Goal: Task Accomplishment & Management: Use online tool/utility

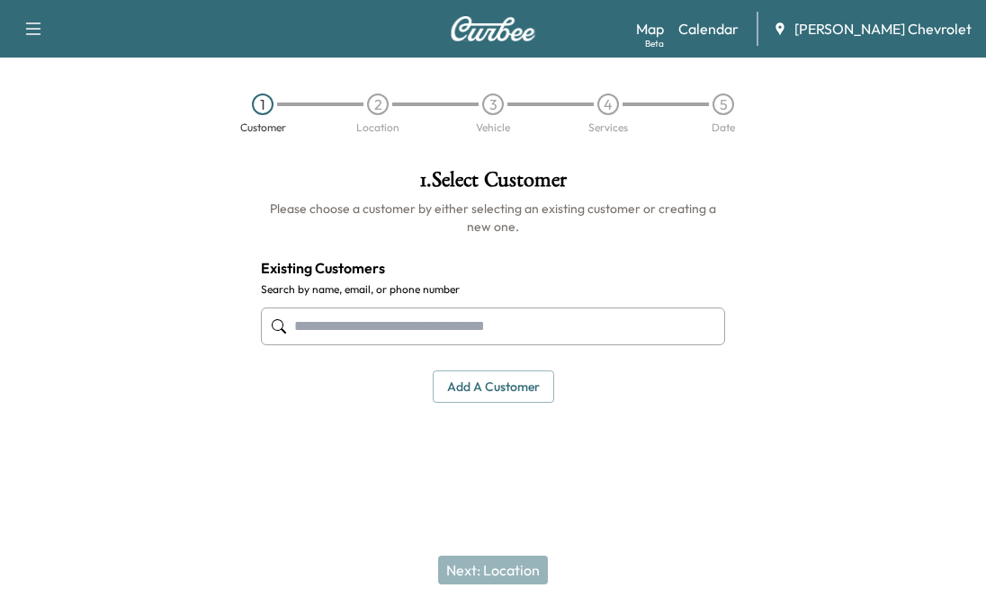
click at [664, 22] on link "Map Beta" at bounding box center [650, 29] width 28 height 22
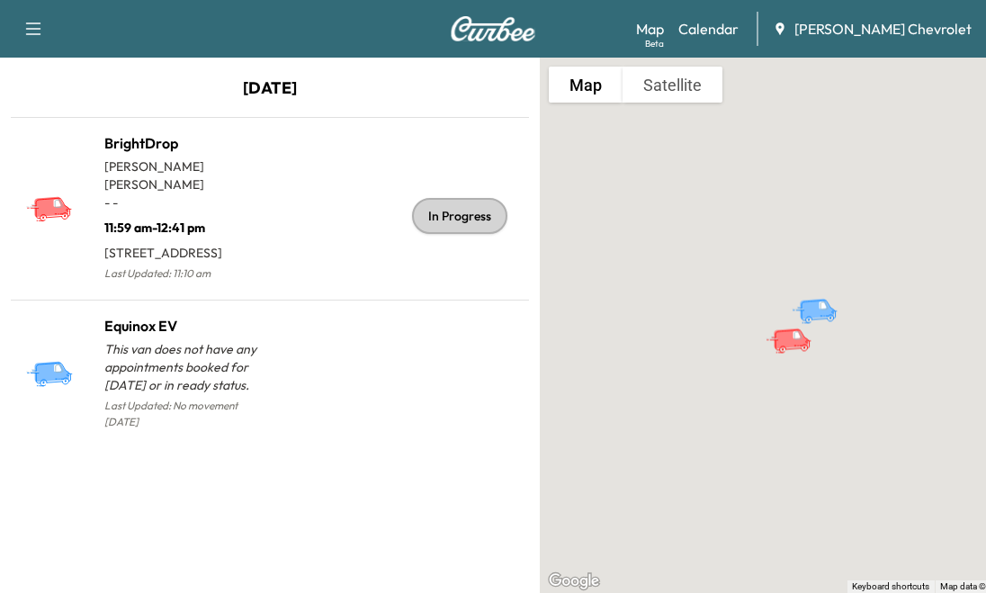
click at [722, 30] on link "Calendar" at bounding box center [708, 29] width 60 height 22
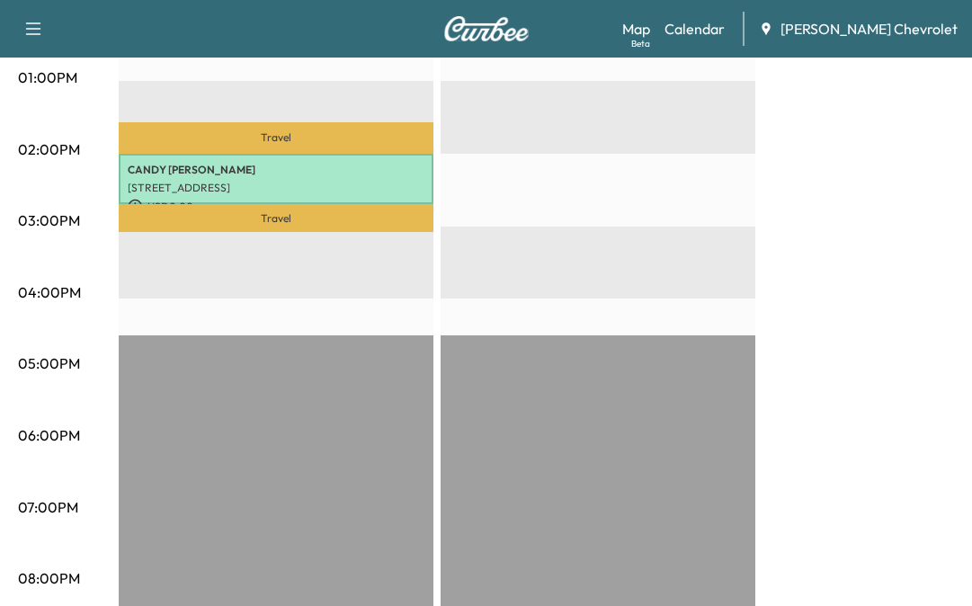
scroll to position [630, 0]
